Goal: Information Seeking & Learning: Learn about a topic

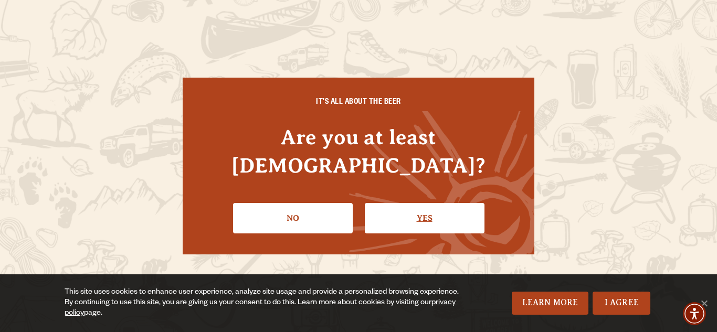
click at [412, 203] on link "Yes" at bounding box center [425, 218] width 120 height 30
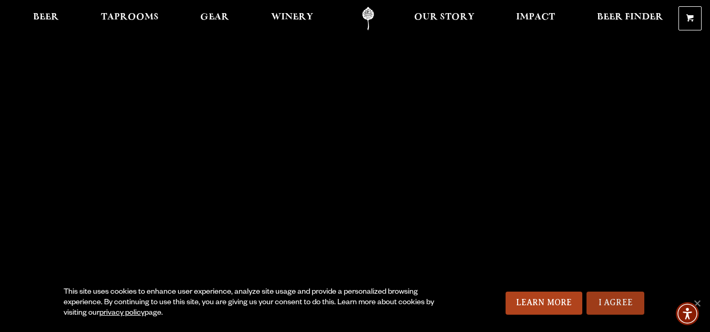
click at [608, 305] on link "I Agree" at bounding box center [615, 303] width 58 height 23
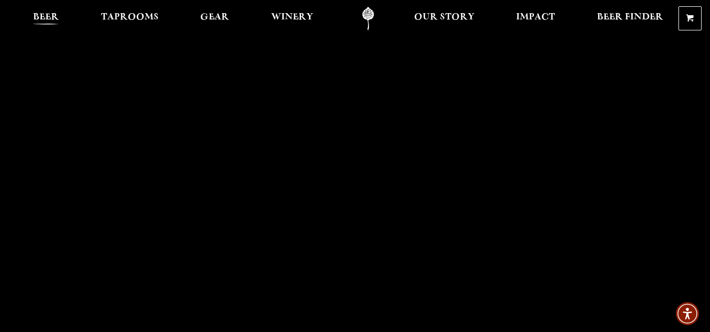
click at [44, 16] on span "Beer" at bounding box center [46, 17] width 26 height 8
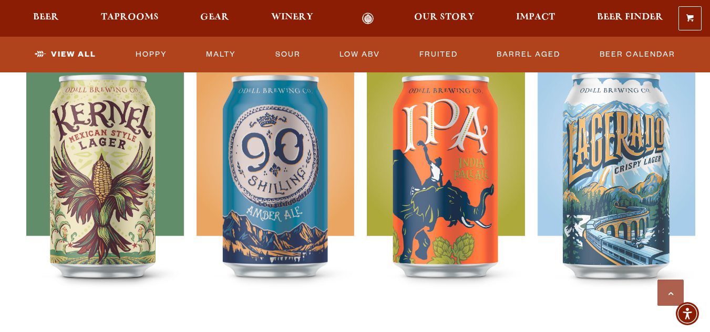
scroll to position [505, 0]
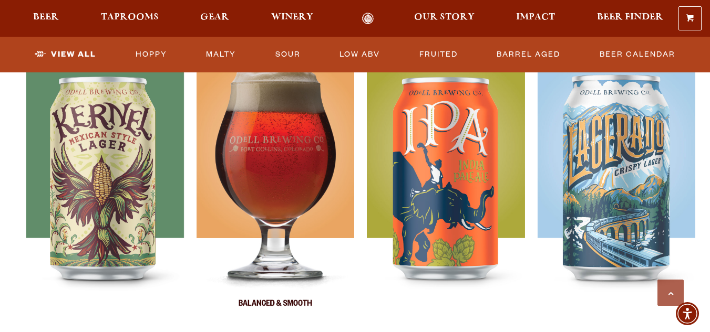
click at [280, 144] on img at bounding box center [275, 189] width 158 height 263
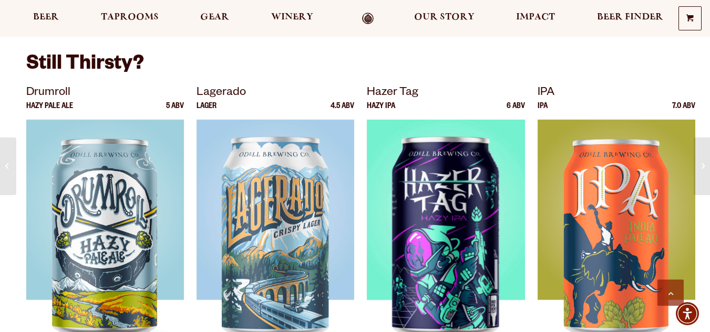
scroll to position [1878, 0]
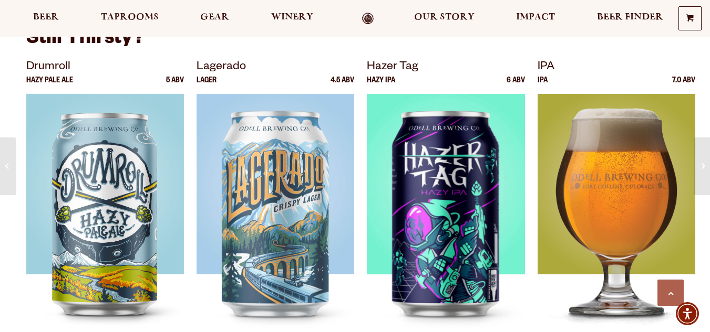
click at [628, 177] on img at bounding box center [616, 225] width 158 height 263
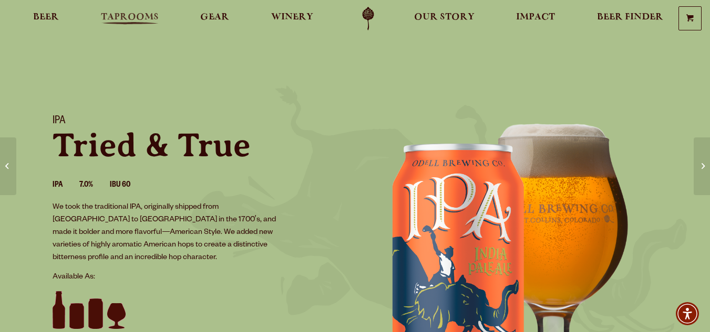
click at [158, 13] on span "Taprooms" at bounding box center [130, 17] width 58 height 8
